Goal: Task Accomplishment & Management: Use online tool/utility

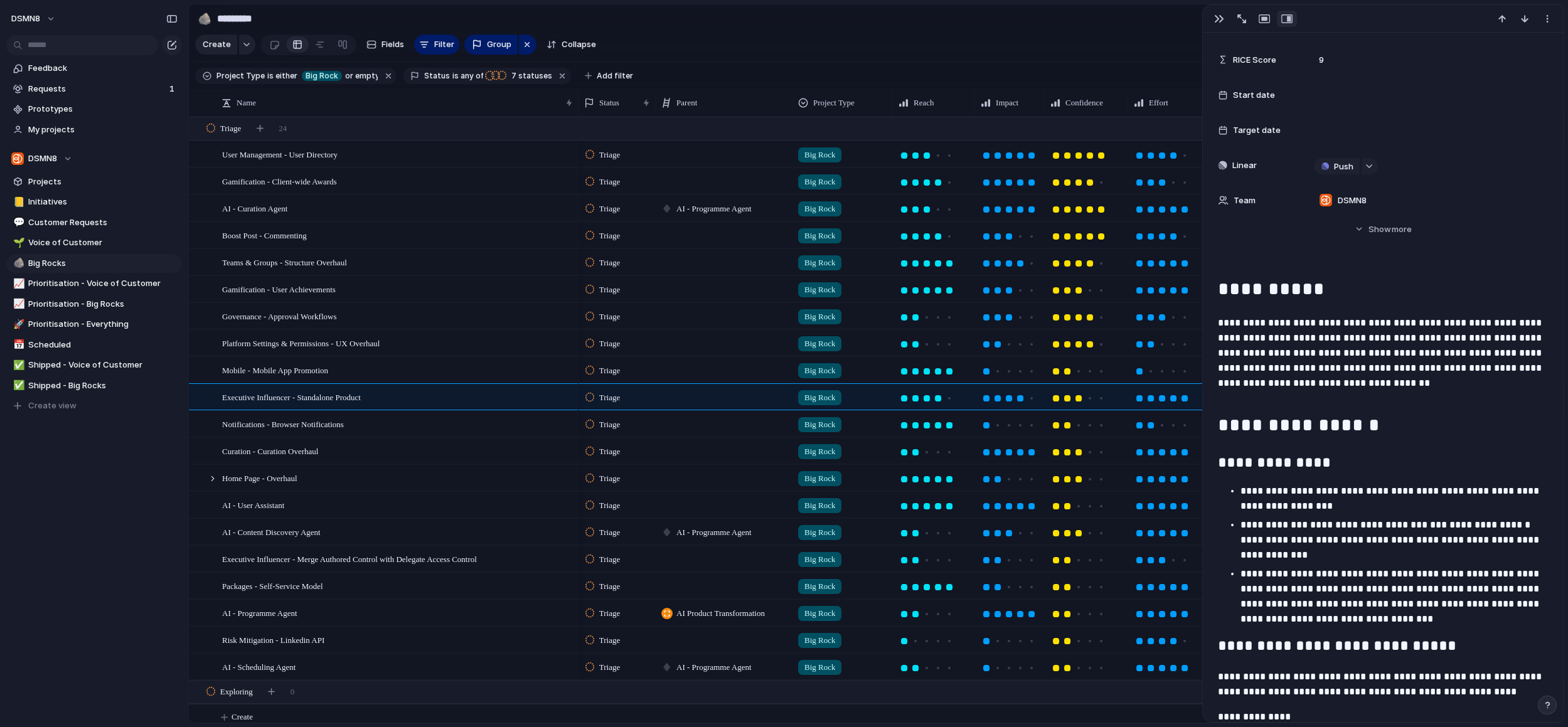
click at [702, 207] on span "AI - Programme Agent" at bounding box center [714, 208] width 75 height 13
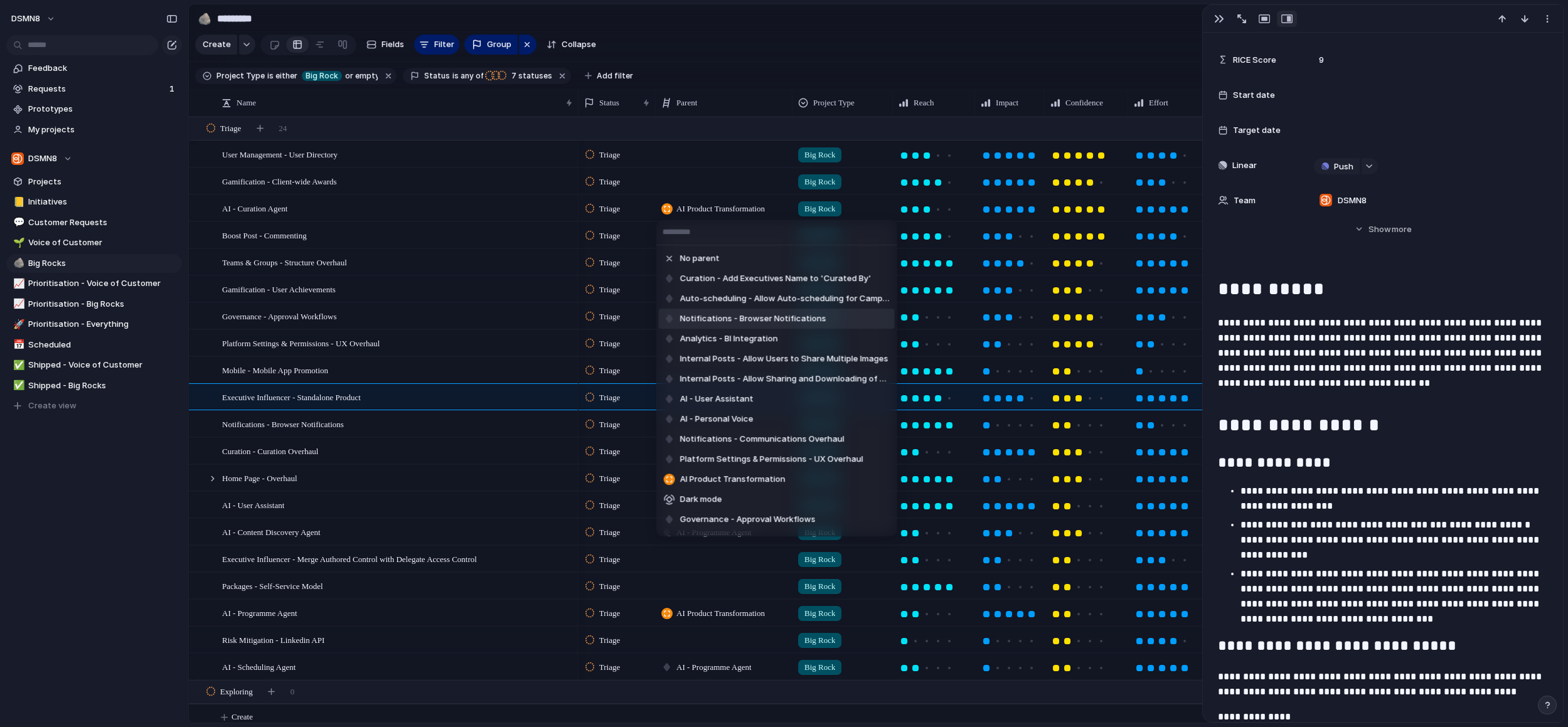
click at [395, 208] on div "No parent Curation - Add Executives Name to 'Curated By' Auto-scheduling - Allo…" at bounding box center [784, 364] width 1568 height 727
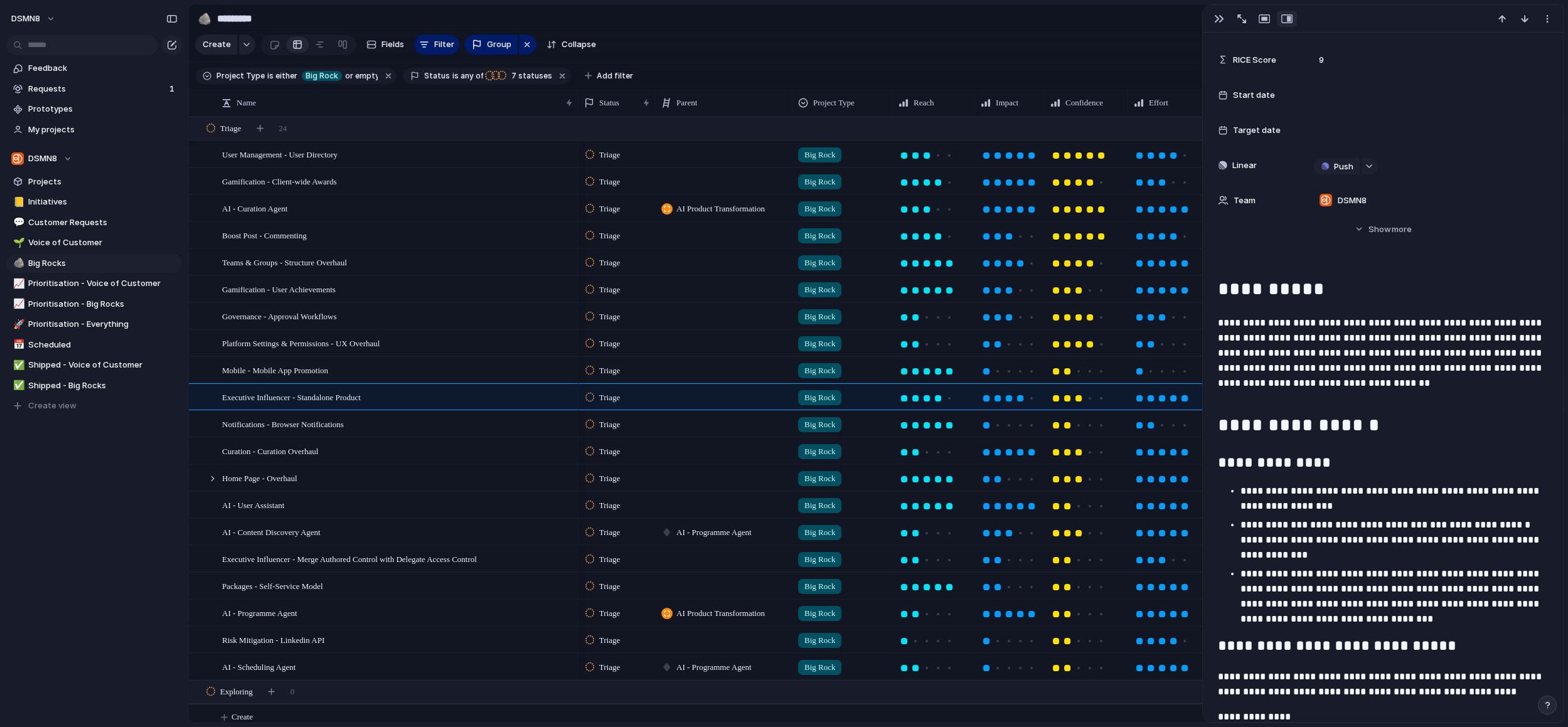
click at [714, 526] on span "AI - Programme Agent" at bounding box center [714, 532] width 75 height 13
drag, startPoint x: 544, startPoint y: 402, endPoint x: 544, endPoint y: 412, distance: 10.0
click at [544, 402] on div "No parent Curation - Add Executives Name to 'Curated By' Auto-scheduling - Allo…" at bounding box center [784, 364] width 1568 height 727
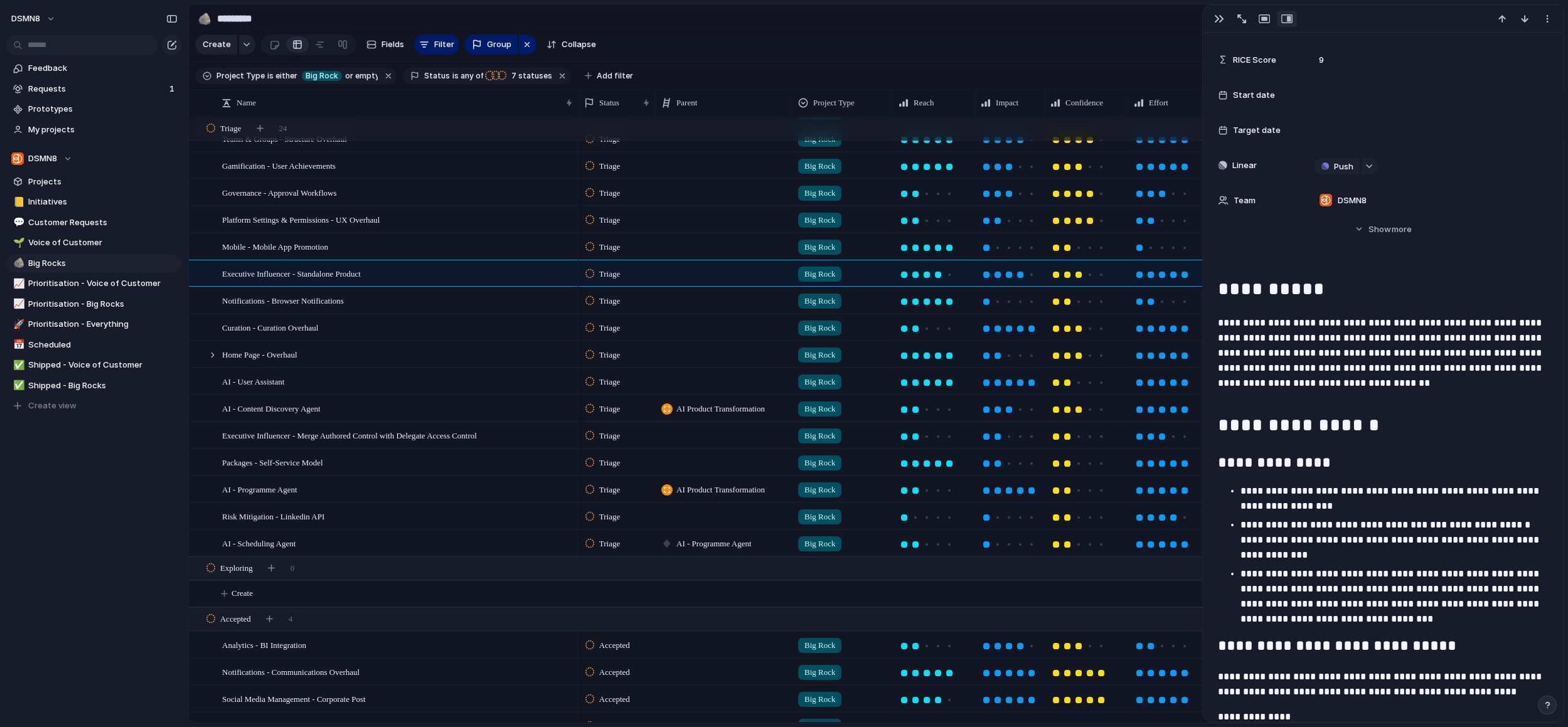
click at [696, 544] on span "AI - Programme Agent" at bounding box center [714, 544] width 75 height 13
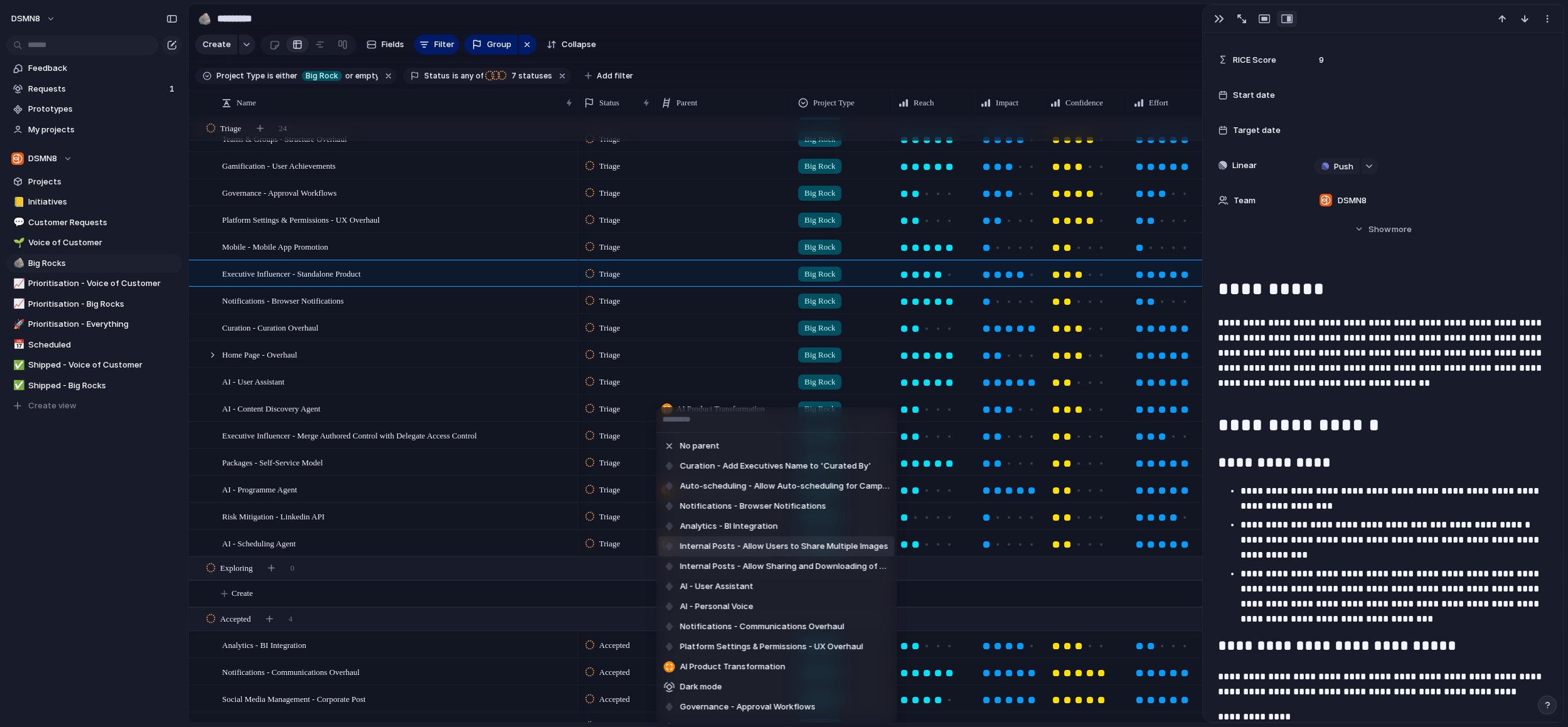
click at [515, 369] on div "No parent Curation - Add Executives Name to 'Curated By' Auto-scheduling - Allo…" at bounding box center [784, 364] width 1568 height 727
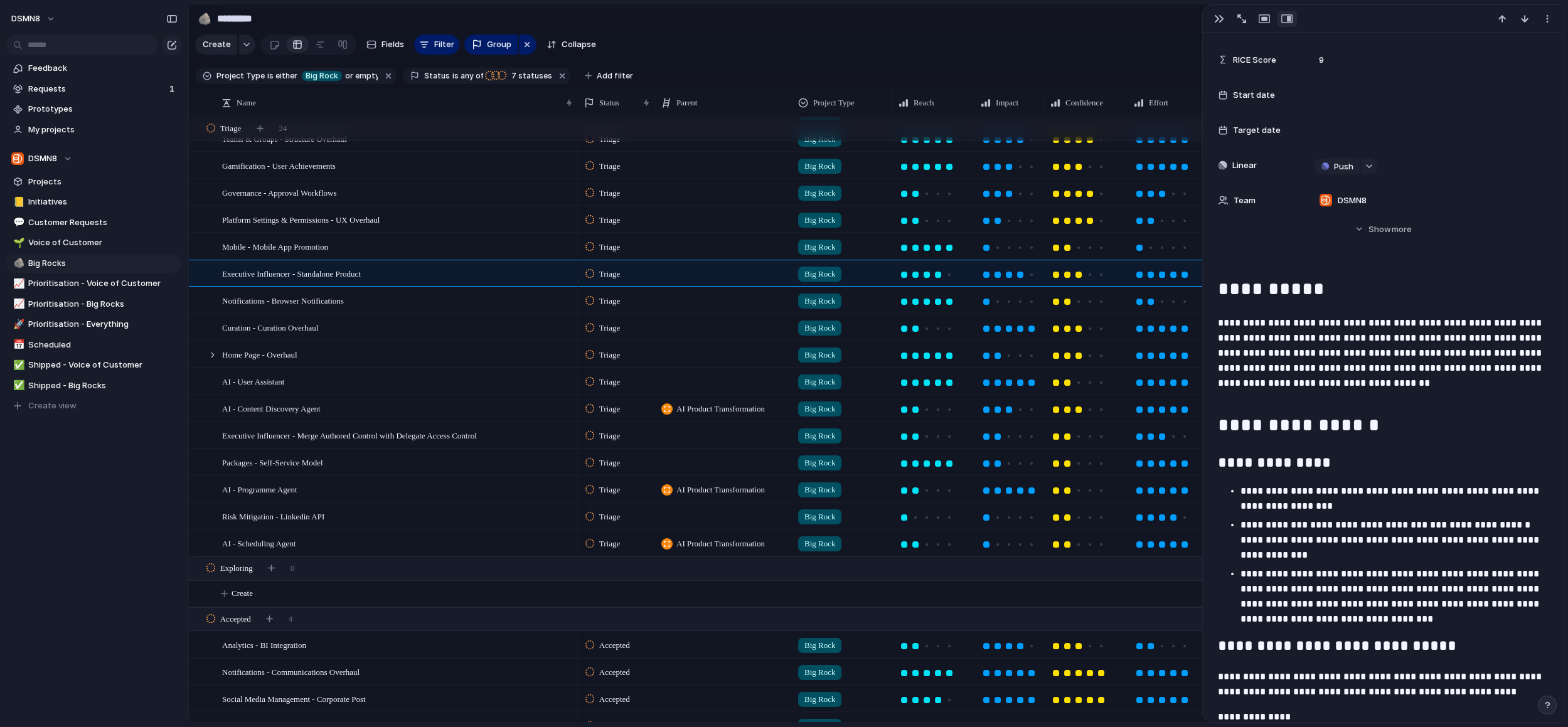
scroll to position [346, 0]
